Goal: Task Accomplishment & Management: Manage account settings

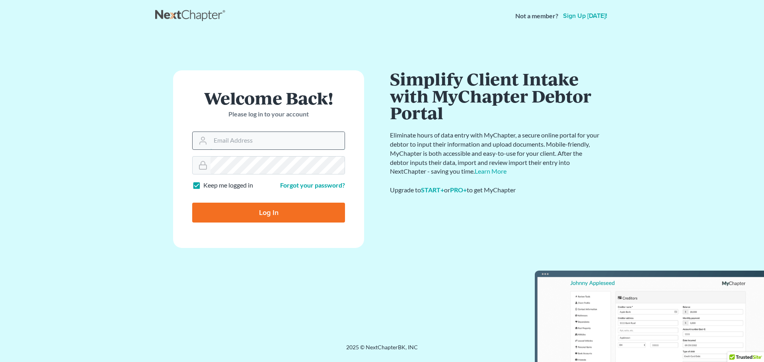
click at [225, 141] on input "Email Address" at bounding box center [277, 140] width 134 height 17
type input "[PERSON_NAME][EMAIL_ADDRESS][PERSON_NAME][DOMAIN_NAME]"
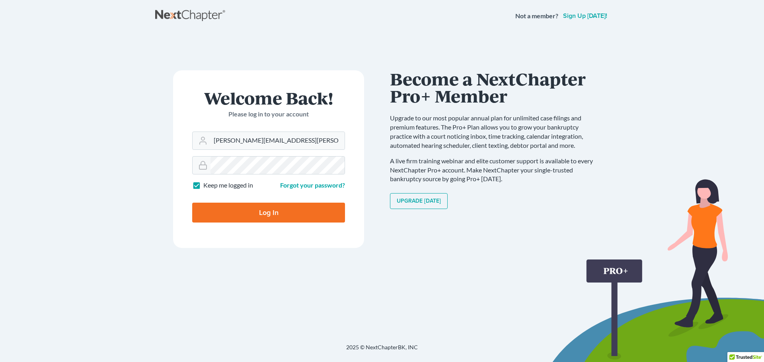
click at [269, 208] on input "Log In" at bounding box center [268, 213] width 153 height 20
type input "Thinking..."
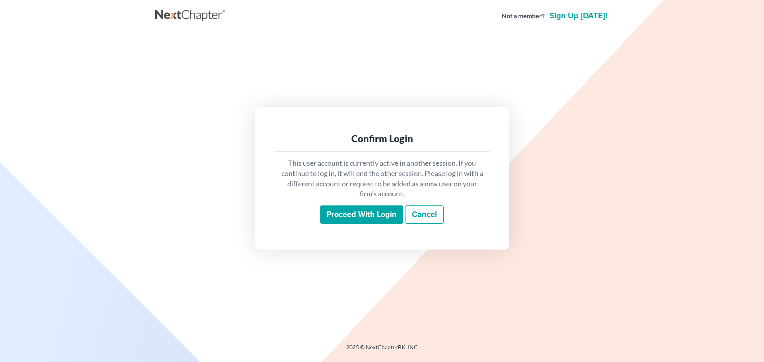
click at [356, 210] on input "Proceed with login" at bounding box center [361, 215] width 83 height 18
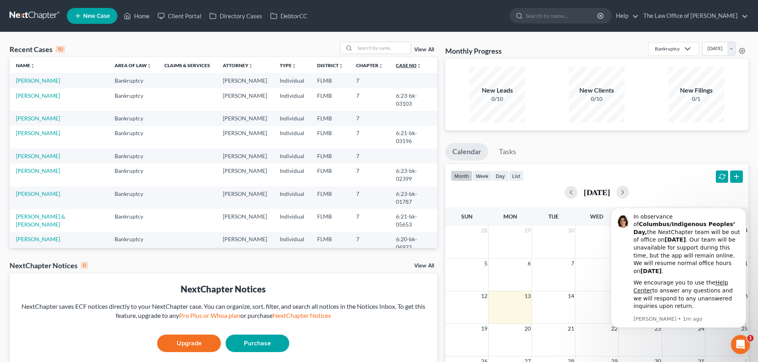
click at [396, 65] on link "Case No unfold_more expand_more expand_less" at bounding box center [408, 65] width 25 height 6
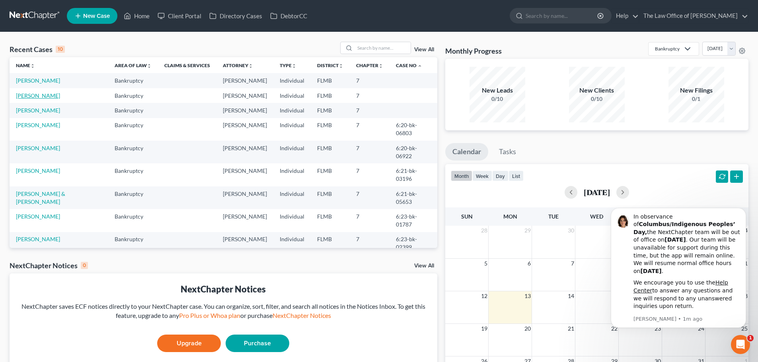
click at [31, 93] on link "[PERSON_NAME]" at bounding box center [38, 95] width 44 height 7
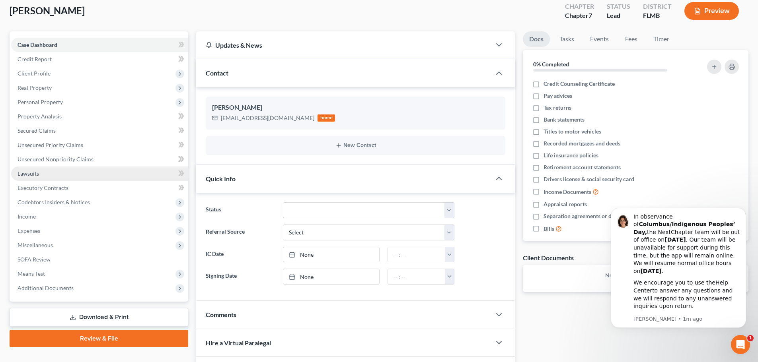
scroll to position [44, 0]
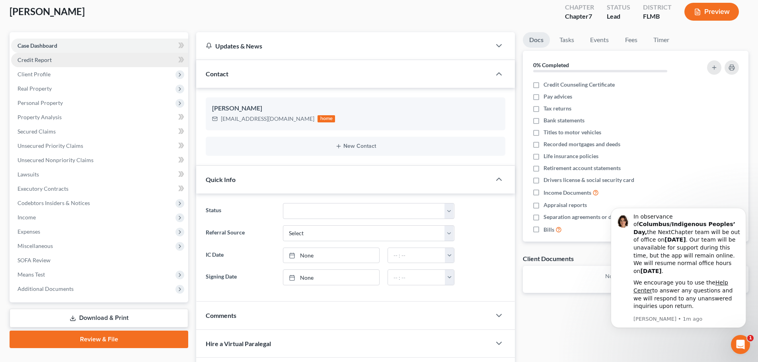
click at [71, 59] on link "Credit Report" at bounding box center [99, 60] width 177 height 14
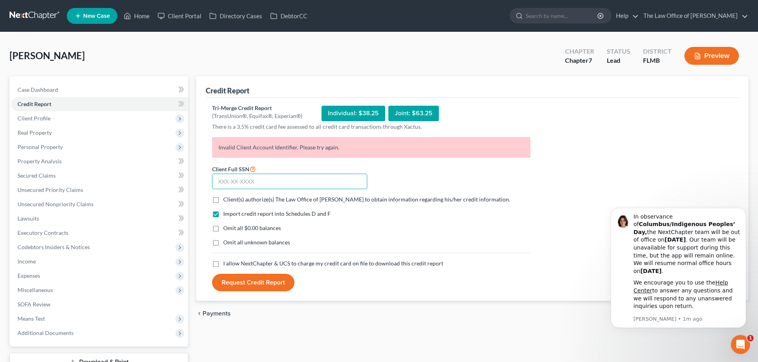
click at [313, 182] on input "text" at bounding box center [289, 182] width 155 height 16
click at [301, 179] on input "text" at bounding box center [289, 182] width 155 height 16
type input "263-85-6391"
click at [239, 199] on span "Client(s) authorize(s) The Law Office of [PERSON_NAME] to obtain information re…" at bounding box center [366, 199] width 287 height 7
click at [231, 199] on input "Client(s) authorize(s) The Law Office of [PERSON_NAME] to obtain information re…" at bounding box center [228, 198] width 5 height 5
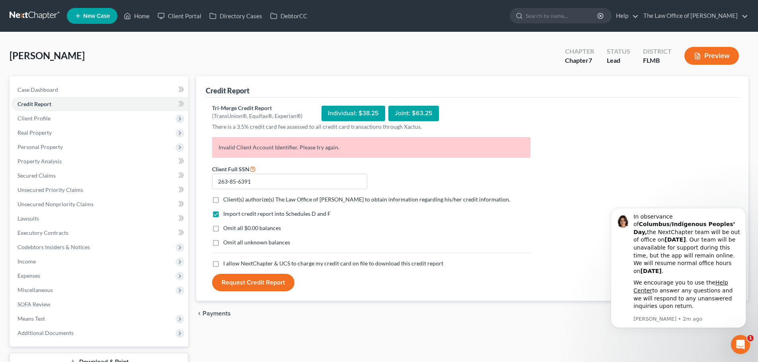
checkbox input "true"
click at [223, 263] on label "I allow NextChapter & UCS to charge my credit card on file to download this cre…" at bounding box center [333, 264] width 220 height 8
click at [226, 263] on input "I allow NextChapter & UCS to charge my credit card on file to download this cre…" at bounding box center [228, 262] width 5 height 5
checkbox input "true"
click at [234, 229] on span "Omit all $0.00 balances" at bounding box center [252, 228] width 58 height 7
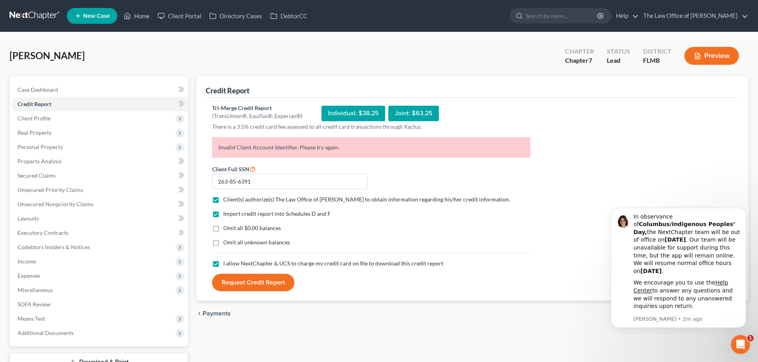
click at [231, 229] on input "Omit all $0.00 balances" at bounding box center [228, 226] width 5 height 5
checkbox input "true"
click at [257, 280] on button "Request Credit Report" at bounding box center [253, 282] width 82 height 17
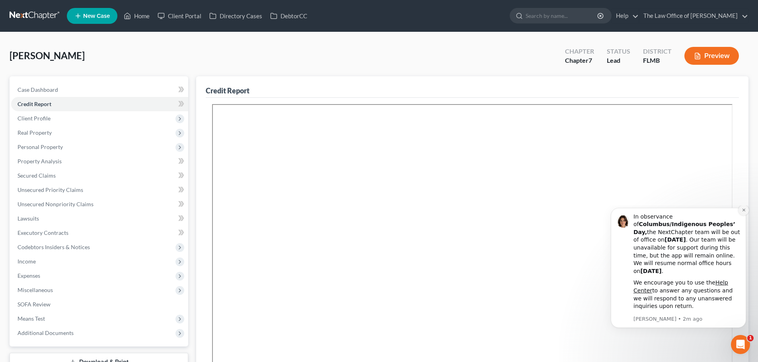
click at [745, 212] on icon "Dismiss notification" at bounding box center [743, 210] width 4 height 4
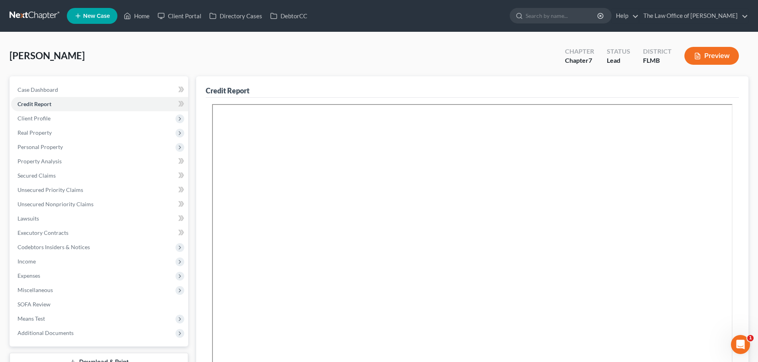
scroll to position [59, 0]
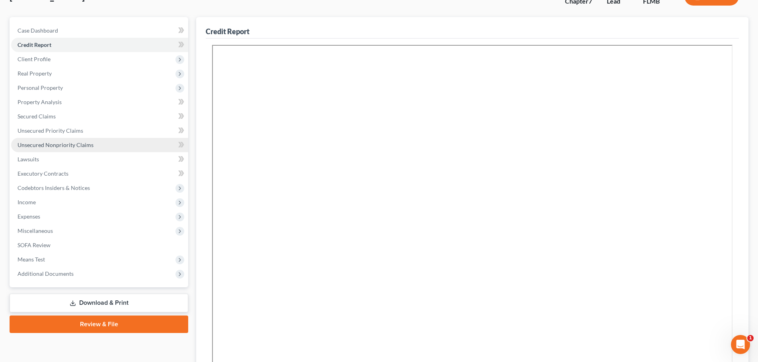
click at [38, 145] on span "Unsecured Nonpriority Claims" at bounding box center [55, 145] width 76 height 7
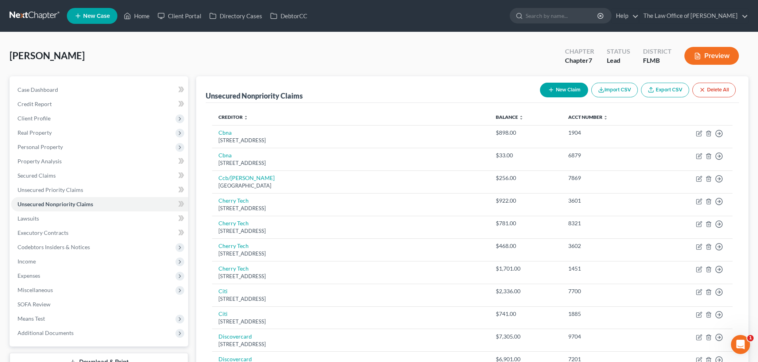
click at [435, 44] on div "[PERSON_NAME] Upgraded Chapter Chapter 7 Status Lead District FLMB Preview" at bounding box center [379, 59] width 739 height 35
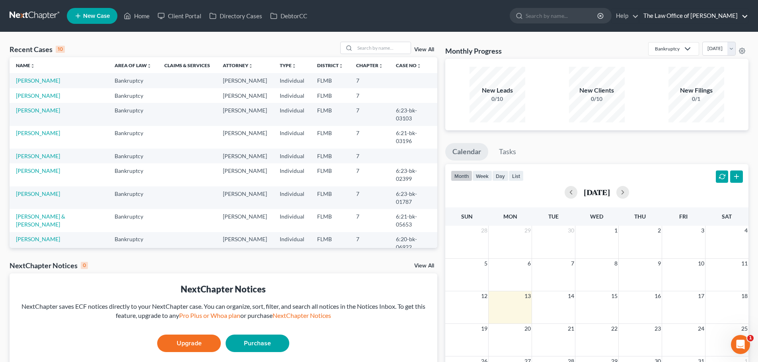
click at [715, 19] on link "The Law Office of [PERSON_NAME]" at bounding box center [693, 16] width 109 height 14
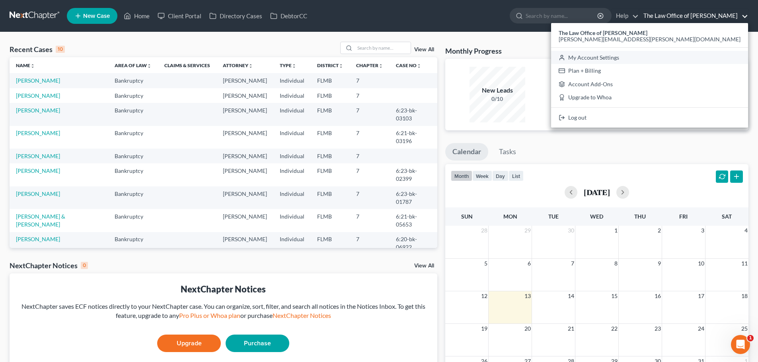
click at [694, 56] on link "My Account Settings" at bounding box center [649, 58] width 197 height 14
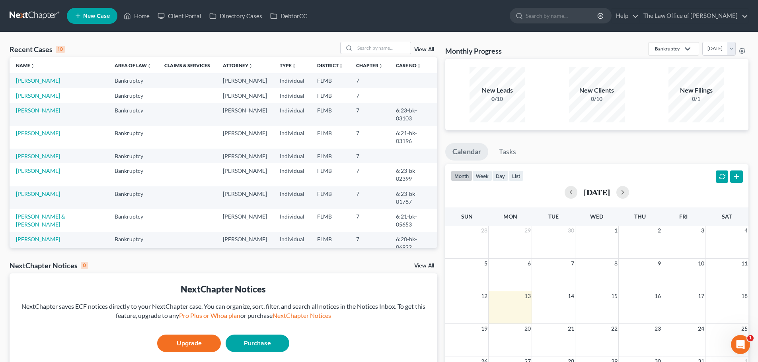
select select "15"
select select "24"
select select "9"
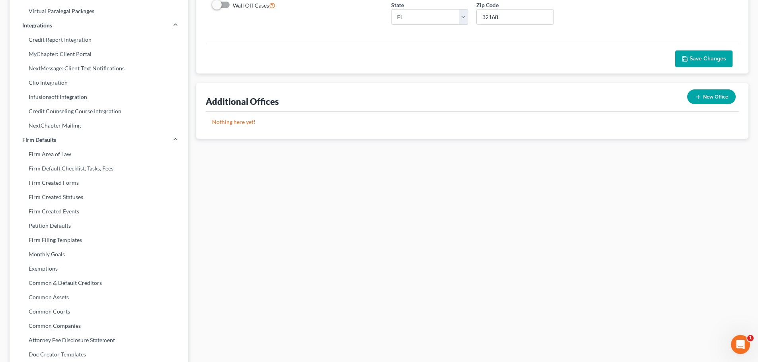
scroll to position [42, 0]
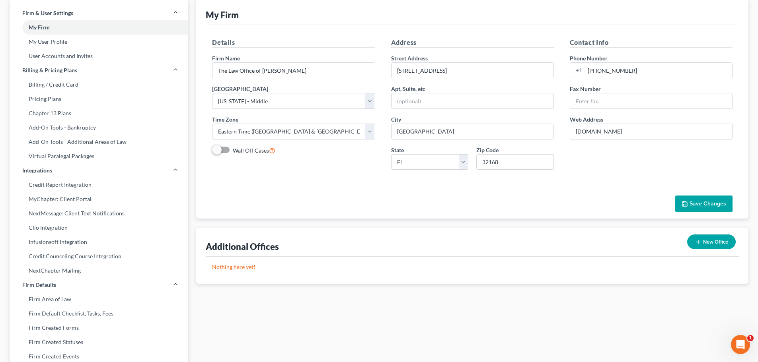
drag, startPoint x: 313, startPoint y: 16, endPoint x: 270, endPoint y: 40, distance: 49.5
click at [313, 17] on div "My Firm" at bounding box center [472, 12] width 533 height 25
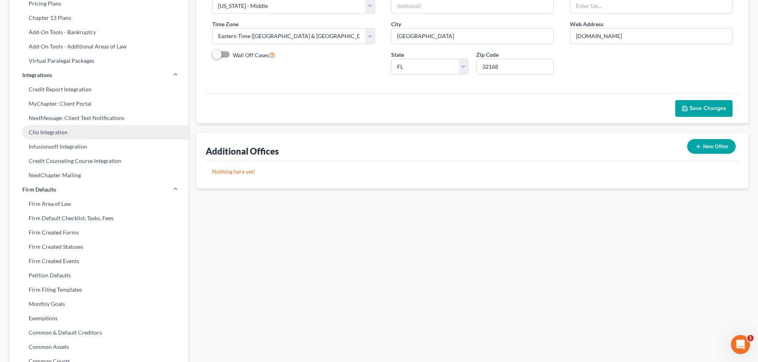
scroll to position [2, 0]
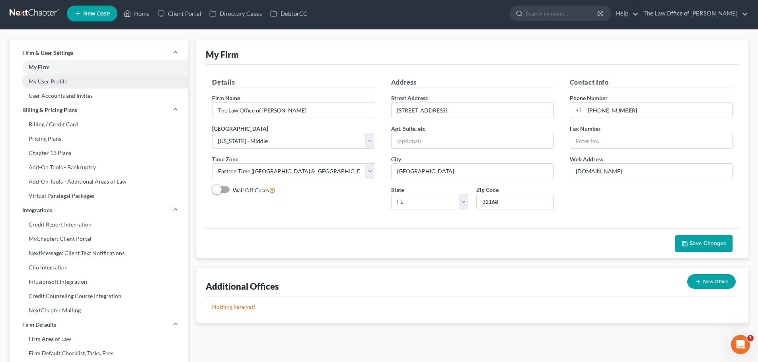
click at [56, 80] on link "My User Profile" at bounding box center [99, 81] width 179 height 14
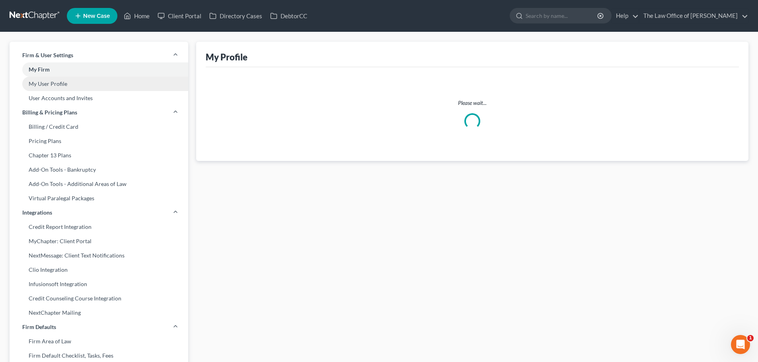
select select "9"
select select "15"
select select "attorney"
select select "0"
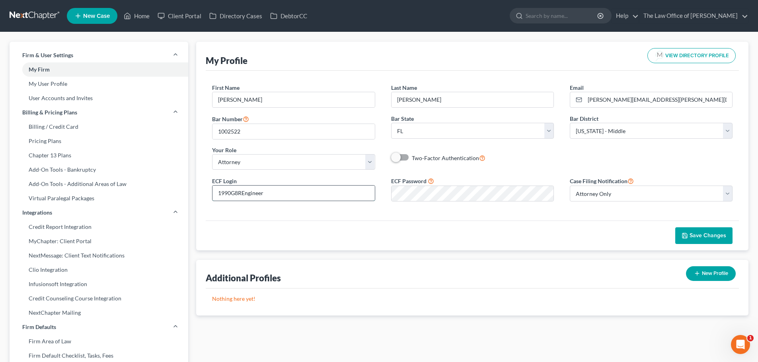
click at [282, 190] on input "1990G8REngineer" at bounding box center [293, 193] width 162 height 15
click at [512, 58] on div "My Profile VIEW DIRECTORY PROFILE" at bounding box center [472, 56] width 533 height 29
